Goal: Task Accomplishment & Management: Manage account settings

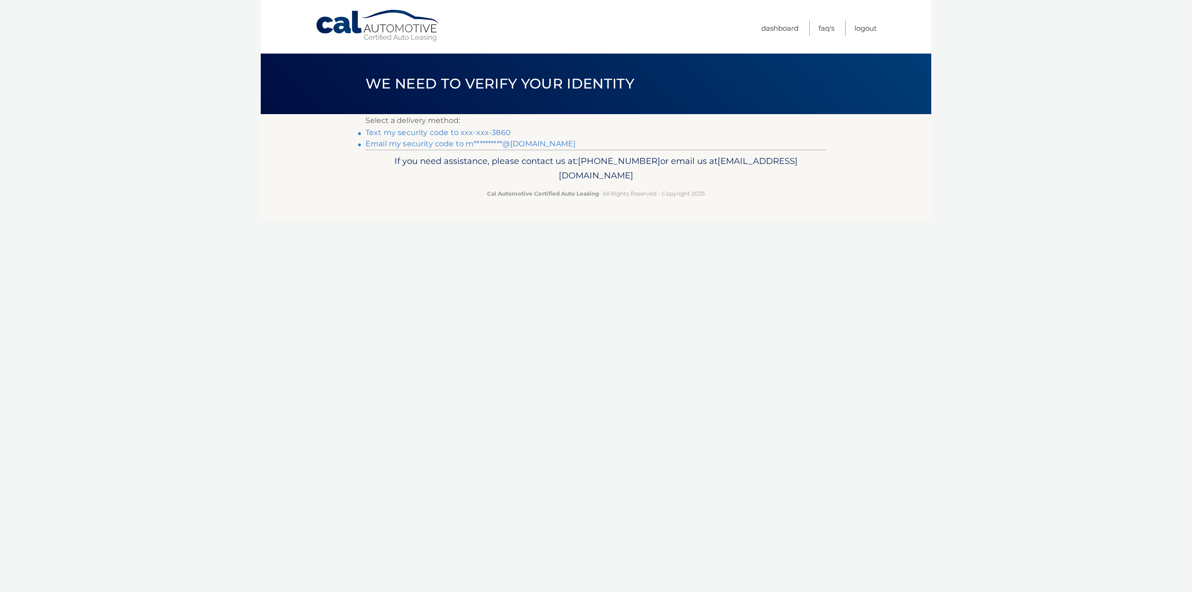
click at [421, 132] on link "Text my security code to xxx-xxx-3860" at bounding box center [438, 132] width 145 height 9
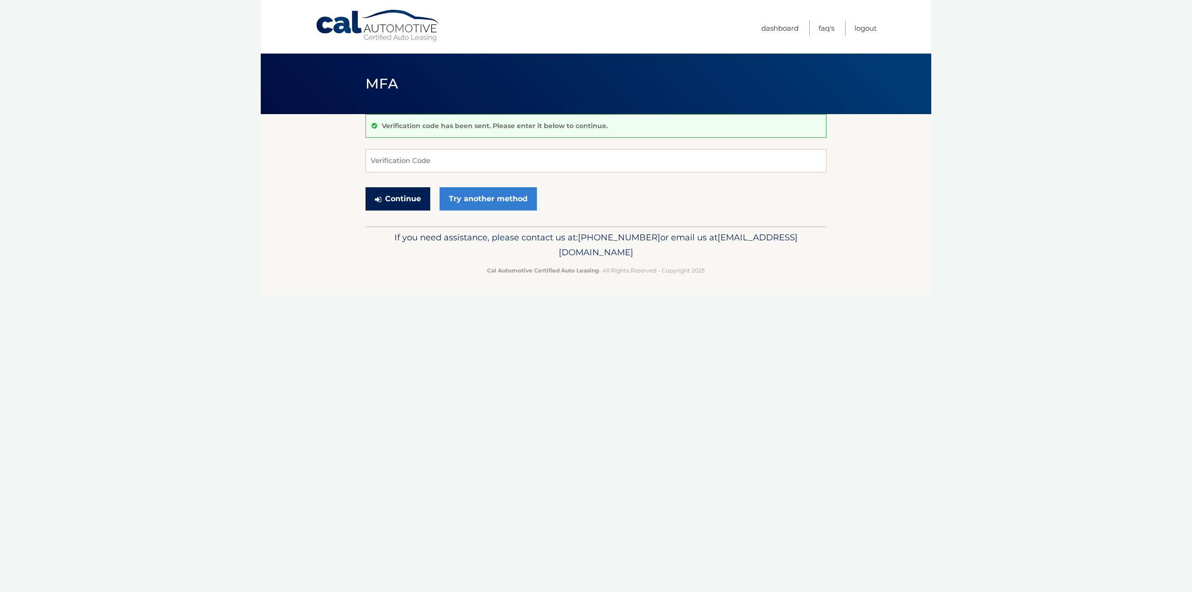
click at [403, 204] on button "Continue" at bounding box center [398, 198] width 65 height 23
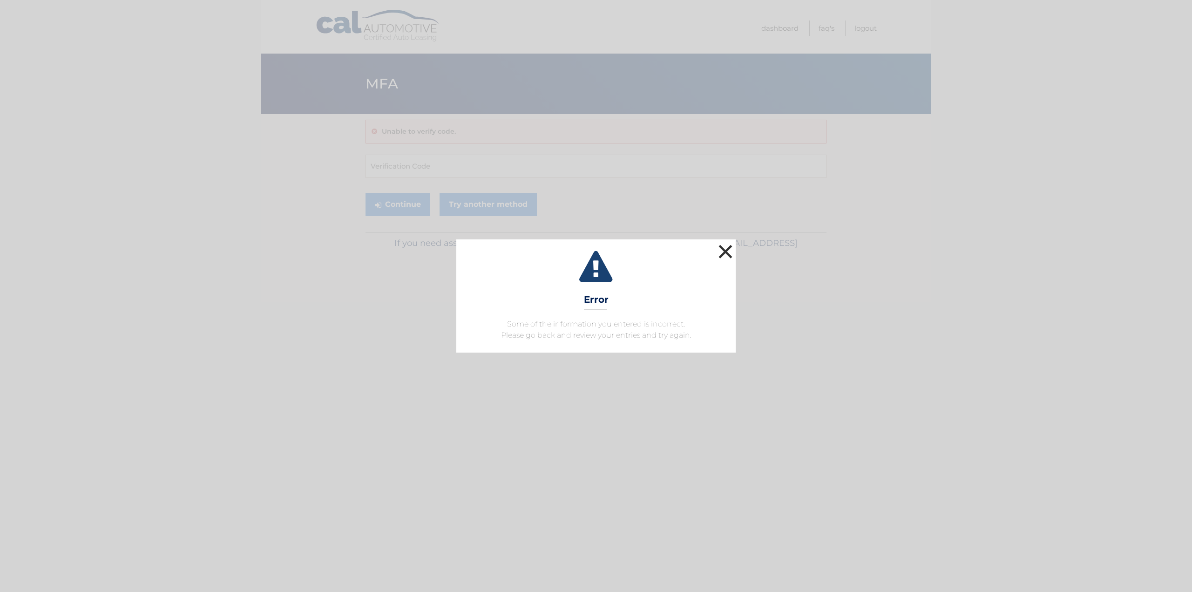
click at [727, 252] on button "×" at bounding box center [725, 251] width 19 height 19
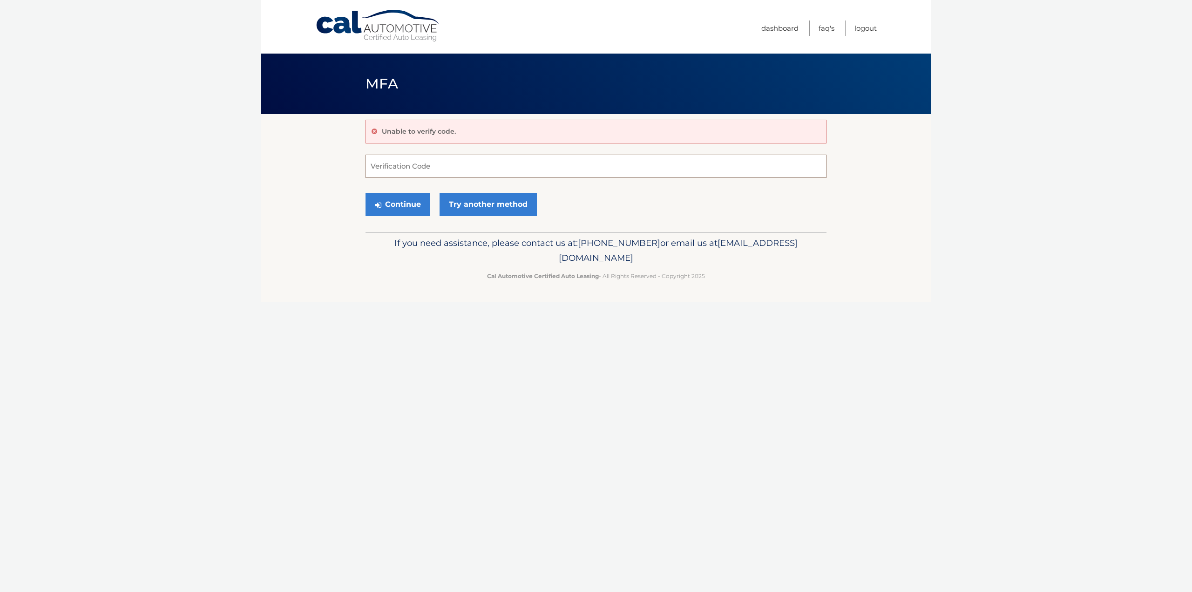
click at [454, 170] on input "Verification Code" at bounding box center [596, 166] width 461 height 23
type input "773487"
click at [403, 213] on button "Continue" at bounding box center [398, 204] width 65 height 23
